Goal: Use online tool/utility: Utilize a website feature to perform a specific function

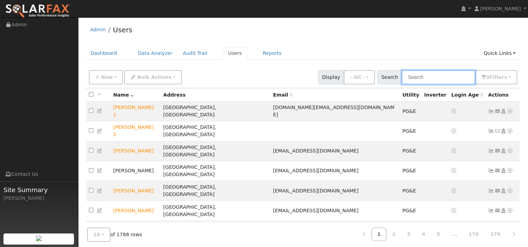
click at [405, 84] on input "text" at bounding box center [439, 77] width 74 height 14
paste input "[PERSON_NAME]"
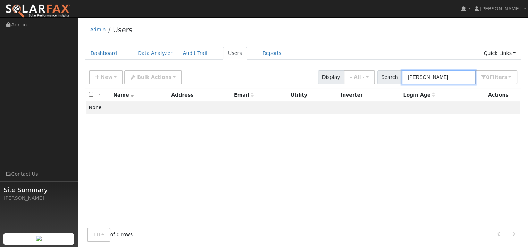
type input "[PERSON_NAME]"
click at [110, 59] on link "Dashboard" at bounding box center [103, 53] width 37 height 13
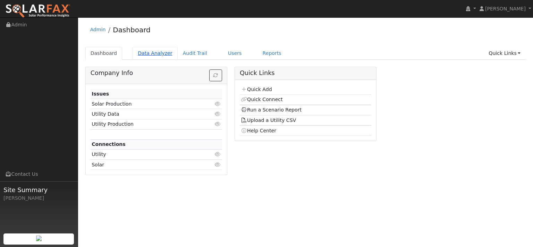
click at [167, 60] on link "Data Analyzer" at bounding box center [155, 53] width 45 height 13
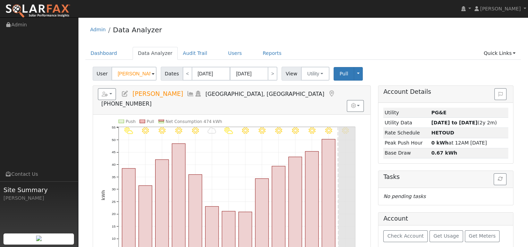
click at [129, 97] on icon at bounding box center [125, 94] width 8 height 6
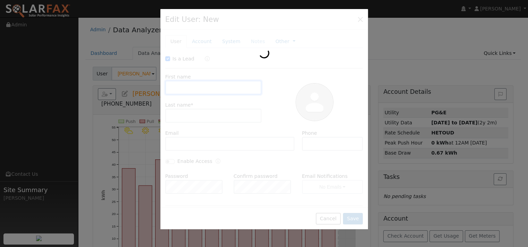
checkbox input "true"
type input "Cody"
type input "Hazeltine"
type input "7073157090"
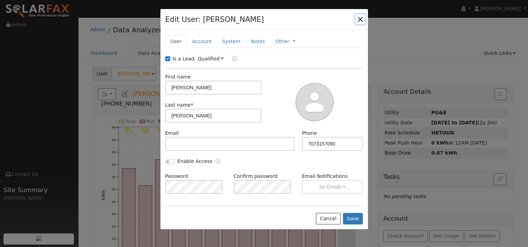
click at [356, 24] on button "button" at bounding box center [361, 19] width 10 height 10
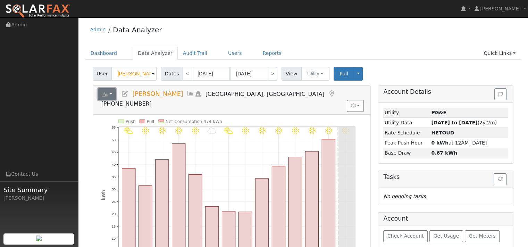
click at [108, 97] on icon "button" at bounding box center [105, 94] width 6 height 5
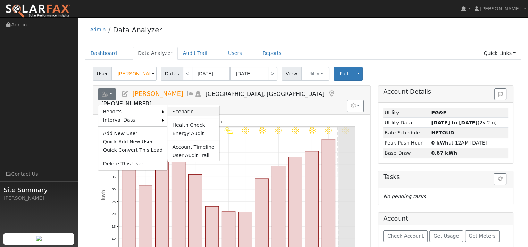
click at [197, 116] on link "Scenario" at bounding box center [193, 111] width 52 height 8
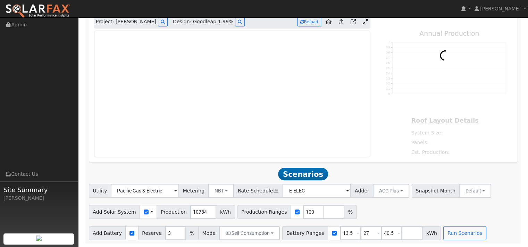
scroll to position [382, 0]
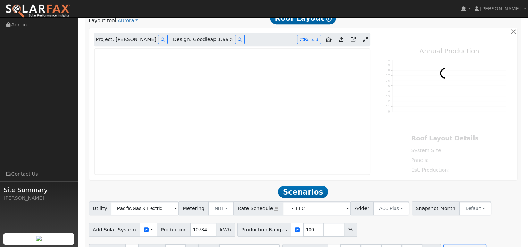
type input "17424"
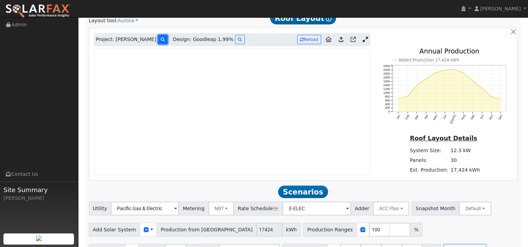
click at [165, 42] on icon at bounding box center [163, 40] width 4 height 4
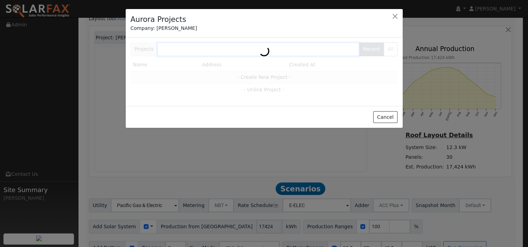
scroll to position [383, 0]
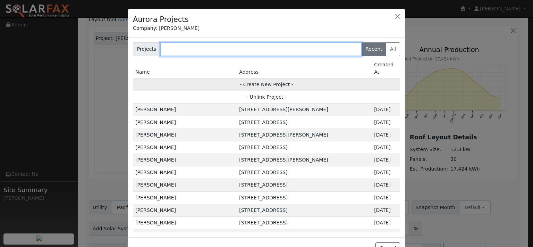
paste input "[PERSON_NAME]"
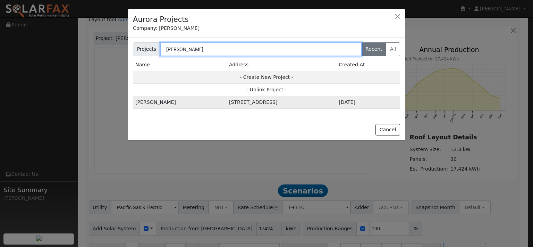
type input "[PERSON_NAME]"
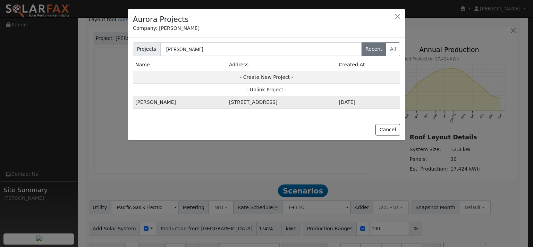
click at [227, 109] on td "[STREET_ADDRESS]" at bounding box center [282, 102] width 110 height 13
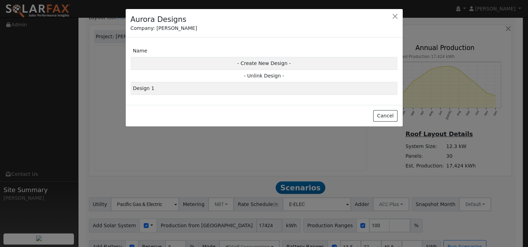
scroll to position [384, 0]
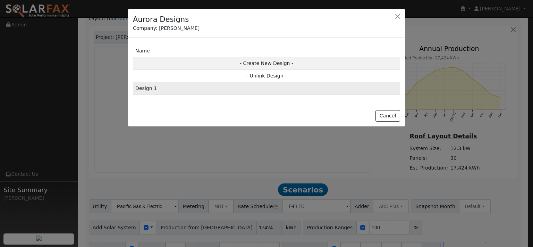
click at [153, 95] on td "Design 1" at bounding box center [266, 88] width 267 height 13
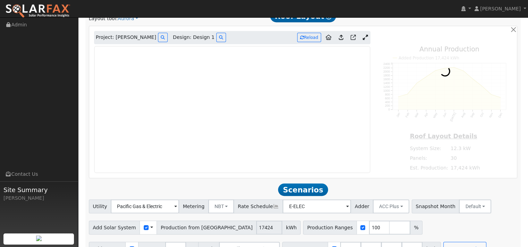
type input "0"
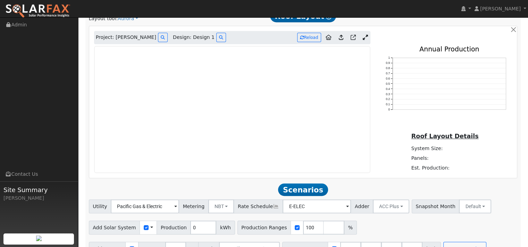
click at [364, 40] on icon at bounding box center [365, 37] width 5 height 5
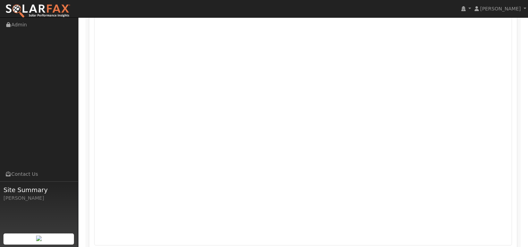
scroll to position [349, 0]
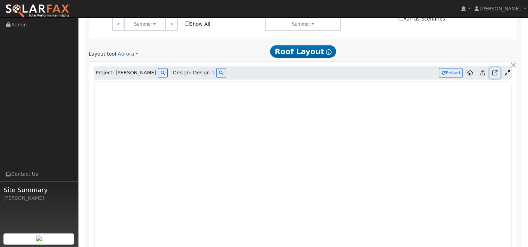
click at [492, 75] on icon at bounding box center [494, 72] width 5 height 5
